Goal: Task Accomplishment & Management: Complete application form

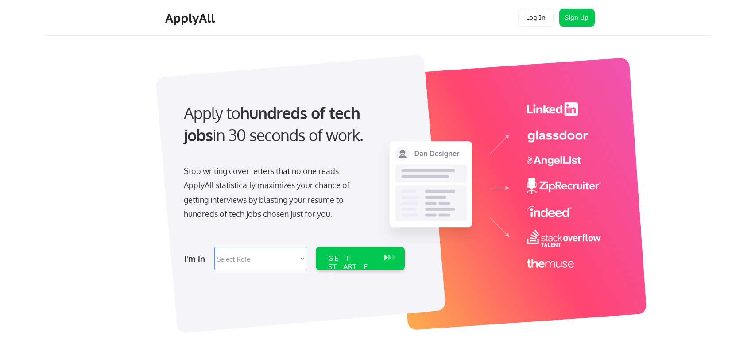
click at [299, 257] on select "Select Role Software Engineering Product Management Customer Success Sales UI/U…" at bounding box center [260, 258] width 92 height 23
select select ""sales0""
click at [214, 247] on select "Select Role Software Engineering Product Management Customer Success Sales UI/U…" at bounding box center [260, 258] width 92 height 23
select select ""sales0""
click at [346, 259] on div "GET STARTED" at bounding box center [351, 267] width 47 height 26
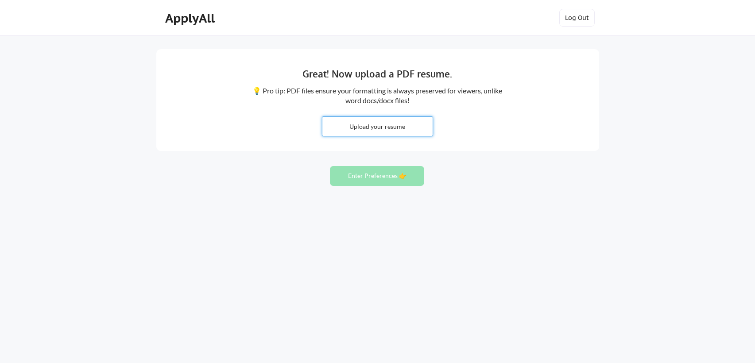
click at [403, 126] on input "file" at bounding box center [377, 126] width 110 height 19
type input "C:\fakepath\Shouvik_resume_v29.pdf"
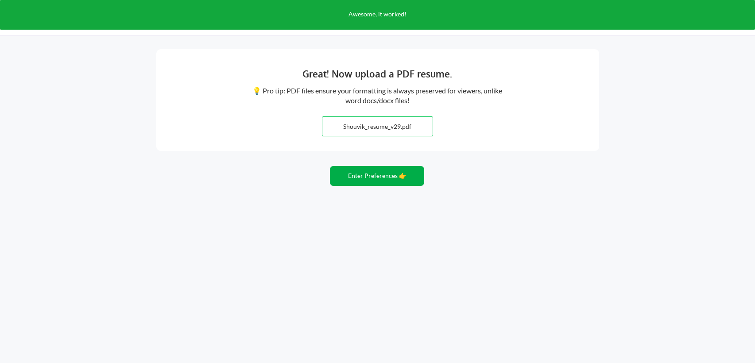
click at [387, 176] on button "Enter Preferences 👉" at bounding box center [377, 176] width 94 height 20
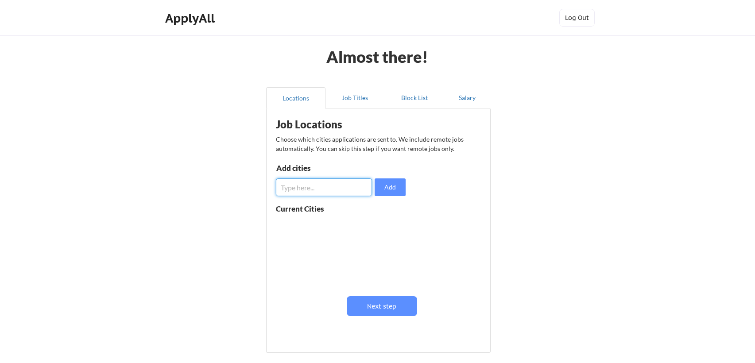
click at [336, 186] on input "input" at bounding box center [324, 187] width 96 height 18
click at [383, 189] on button "Add" at bounding box center [390, 187] width 31 height 18
click at [335, 189] on input "input" at bounding box center [324, 187] width 96 height 18
type input "[GEOGRAPHIC_DATA]"
click at [397, 188] on button "Add" at bounding box center [390, 187] width 31 height 18
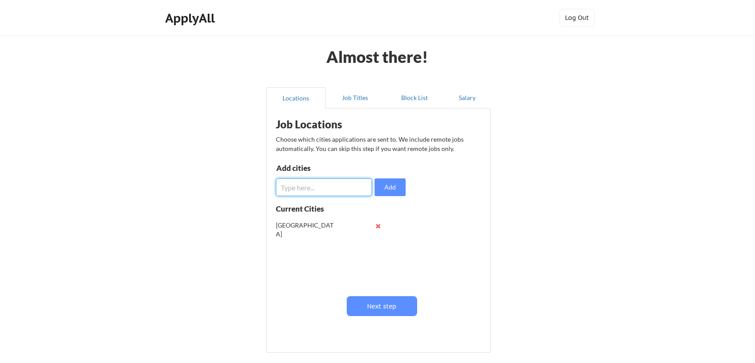
click at [329, 186] on input "input" at bounding box center [324, 187] width 96 height 18
click at [378, 302] on button "Next step" at bounding box center [382, 306] width 70 height 20
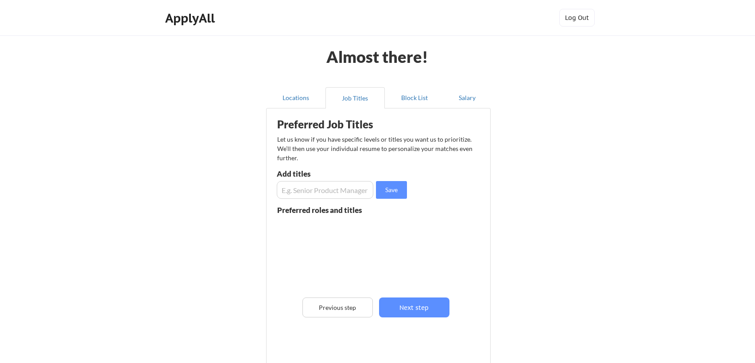
click at [311, 192] on input "input" at bounding box center [325, 190] width 97 height 18
type input "solutions engineer"
click at [387, 190] on button "Save" at bounding box center [391, 190] width 31 height 18
click at [333, 189] on input "input" at bounding box center [325, 190] width 97 height 18
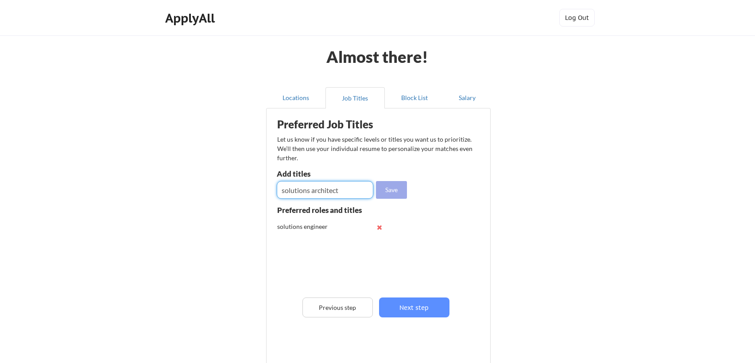
type input "solutions architect"
click at [388, 192] on button "Save" at bounding box center [391, 190] width 31 height 18
click at [315, 193] on input "input" at bounding box center [325, 190] width 97 height 18
type input "s"
type input "pre-sales solutions engineer"
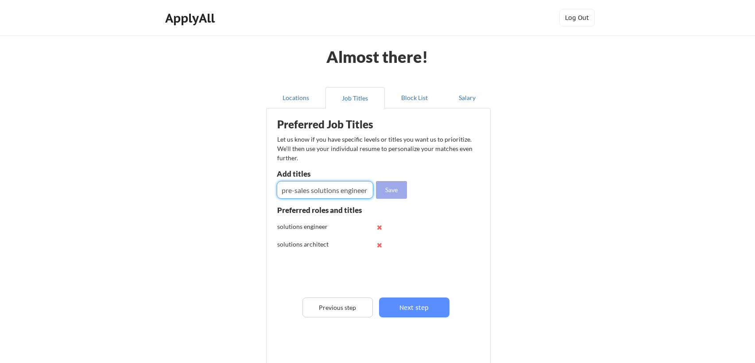
click at [398, 193] on button "Save" at bounding box center [391, 190] width 31 height 18
click at [321, 190] on input "input" at bounding box center [325, 190] width 97 height 18
type input "sales engineer"
click at [384, 194] on button "Save" at bounding box center [391, 190] width 31 height 18
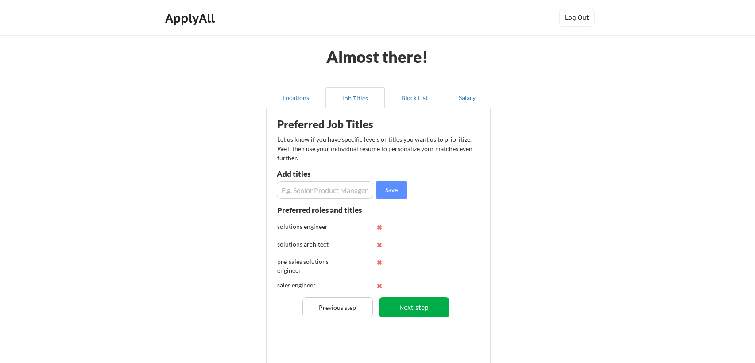
click at [407, 308] on button "Next step" at bounding box center [414, 308] width 70 height 20
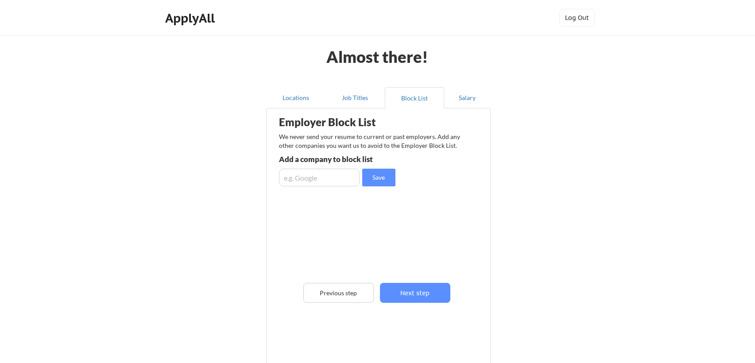
click at [319, 181] on input "input" at bounding box center [319, 178] width 81 height 18
type input "f5"
click at [380, 177] on button "Save" at bounding box center [378, 178] width 33 height 18
click at [333, 179] on input "input" at bounding box center [319, 178] width 81 height 18
type input "F5"
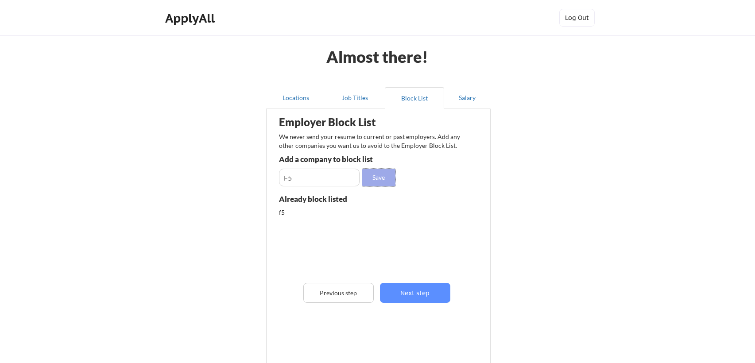
click at [380, 182] on button "Save" at bounding box center [378, 178] width 33 height 18
click at [403, 291] on button "Next step" at bounding box center [415, 293] width 70 height 20
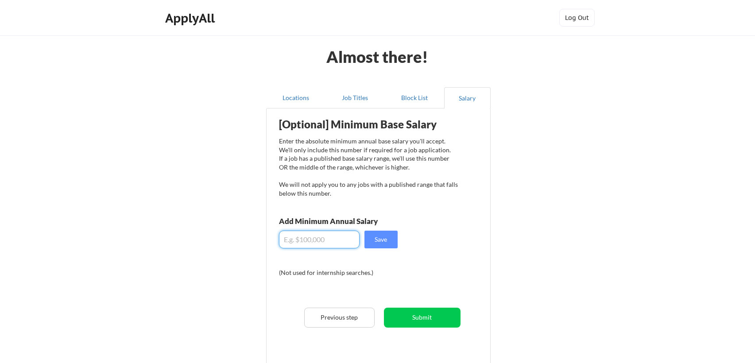
click at [320, 238] on input "input" at bounding box center [319, 240] width 81 height 18
type input "$140,000"
click at [376, 241] on button "Save" at bounding box center [380, 240] width 33 height 18
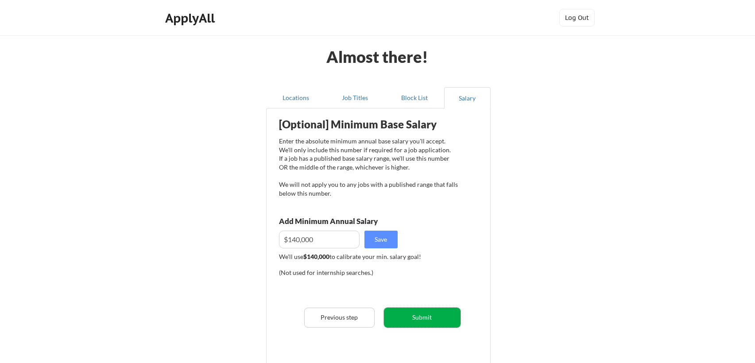
click at [399, 312] on button "Submit" at bounding box center [422, 318] width 77 height 20
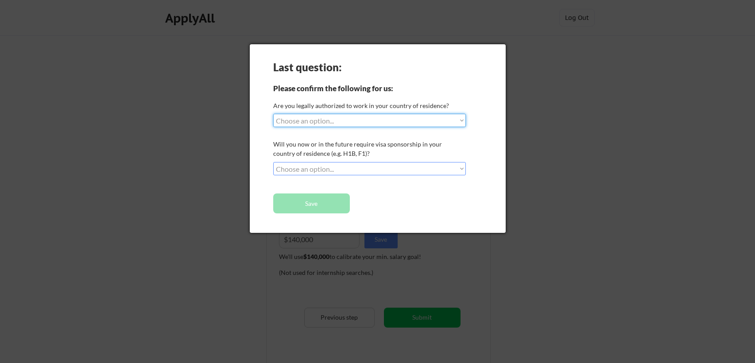
click at [396, 120] on select "Choose an option... Yes, I am a [DEMOGRAPHIC_DATA] Citizen Yes, I am a [DEMOGRA…" at bounding box center [369, 120] width 193 height 13
select select ""yes__i_am_here_on_a_visa__h1b__opt__etc__""
click at [273, 114] on select "Choose an option... Yes, I am a [DEMOGRAPHIC_DATA] Citizen Yes, I am a [DEMOGRA…" at bounding box center [369, 120] width 193 height 13
click at [336, 170] on select "Choose an option... No, I will not need sponsorship Yes, I will need sponsorship" at bounding box center [369, 168] width 193 height 13
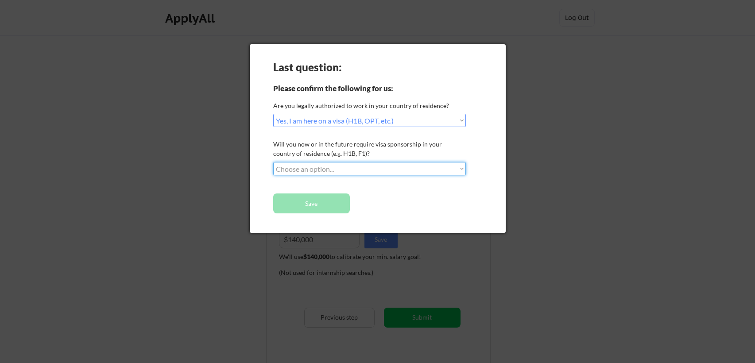
select select ""yes__i_will_need_sponsorship""
click at [273, 162] on select "Choose an option... No, I will not need sponsorship Yes, I will need sponsorship" at bounding box center [369, 168] width 193 height 13
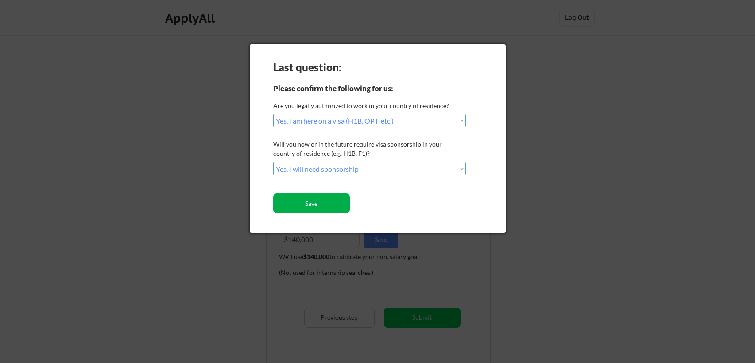
click at [327, 201] on button "Save" at bounding box center [311, 204] width 77 height 20
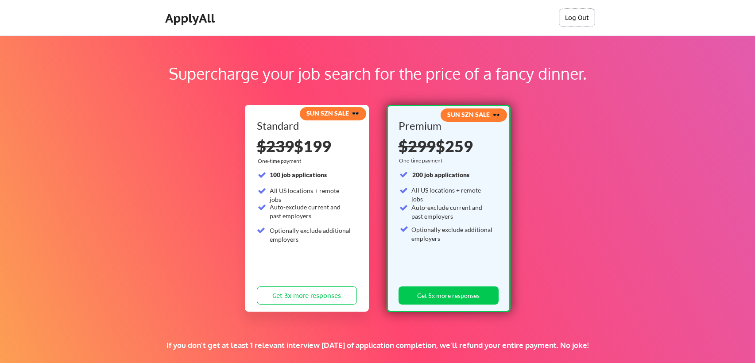
click at [571, 19] on button "Log Out" at bounding box center [576, 18] width 35 height 18
